Goal: Information Seeking & Learning: Find contact information

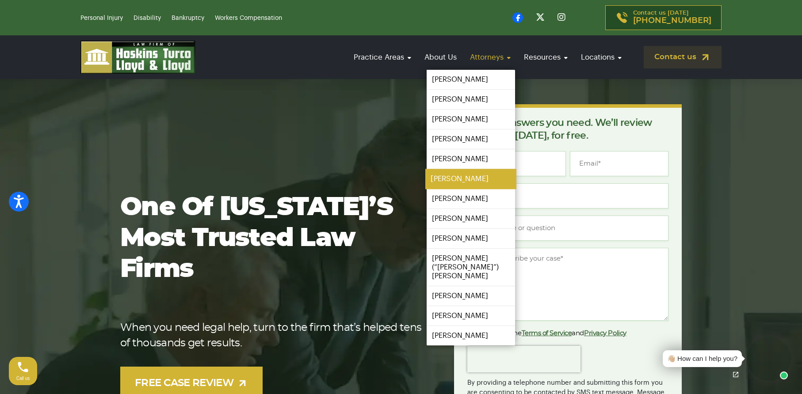
click at [469, 176] on link "[PERSON_NAME]" at bounding box center [470, 179] width 91 height 20
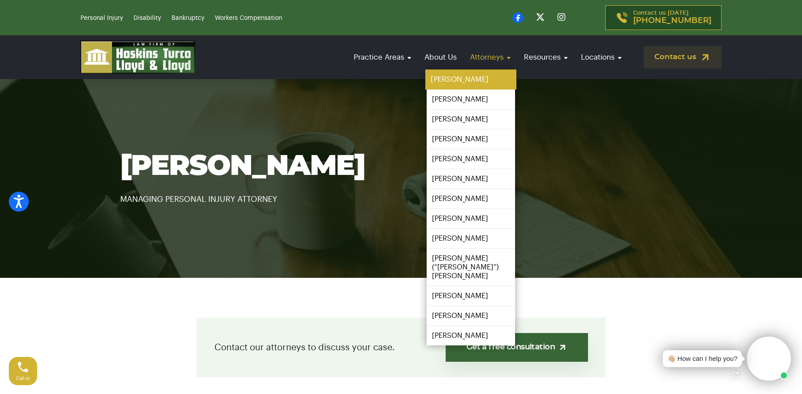
click at [484, 75] on link "[PERSON_NAME]" at bounding box center [470, 80] width 91 height 20
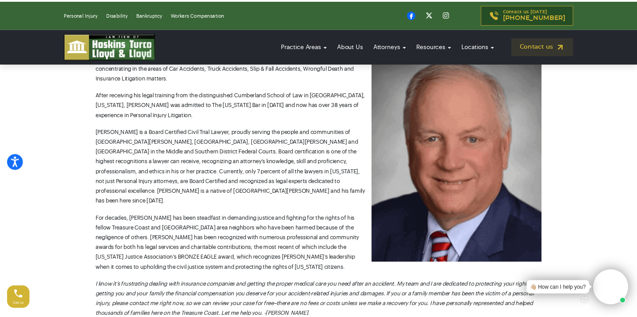
scroll to position [333, 0]
